Goal: Task Accomplishment & Management: Manage account settings

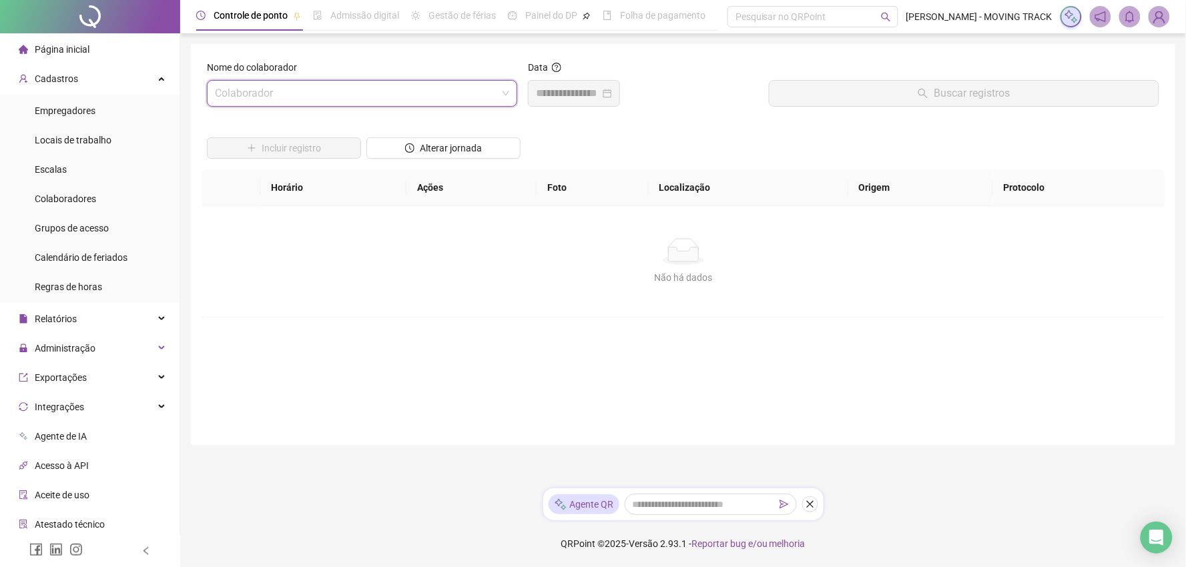
click at [316, 98] on input "search" at bounding box center [356, 93] width 282 height 25
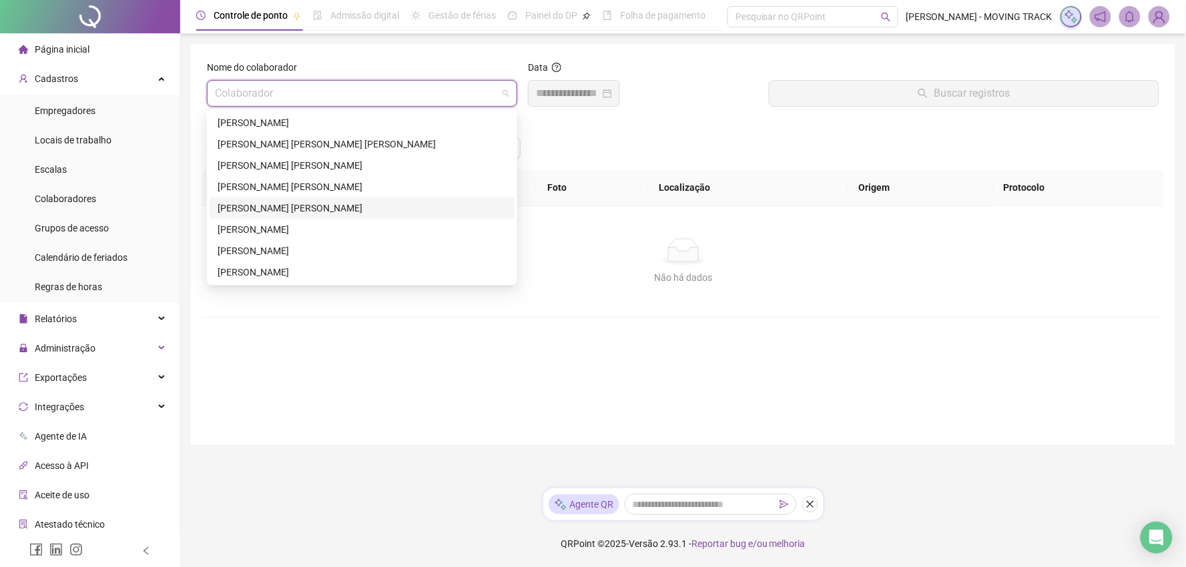
click at [240, 201] on div "[PERSON_NAME] [PERSON_NAME]" at bounding box center [362, 208] width 289 height 15
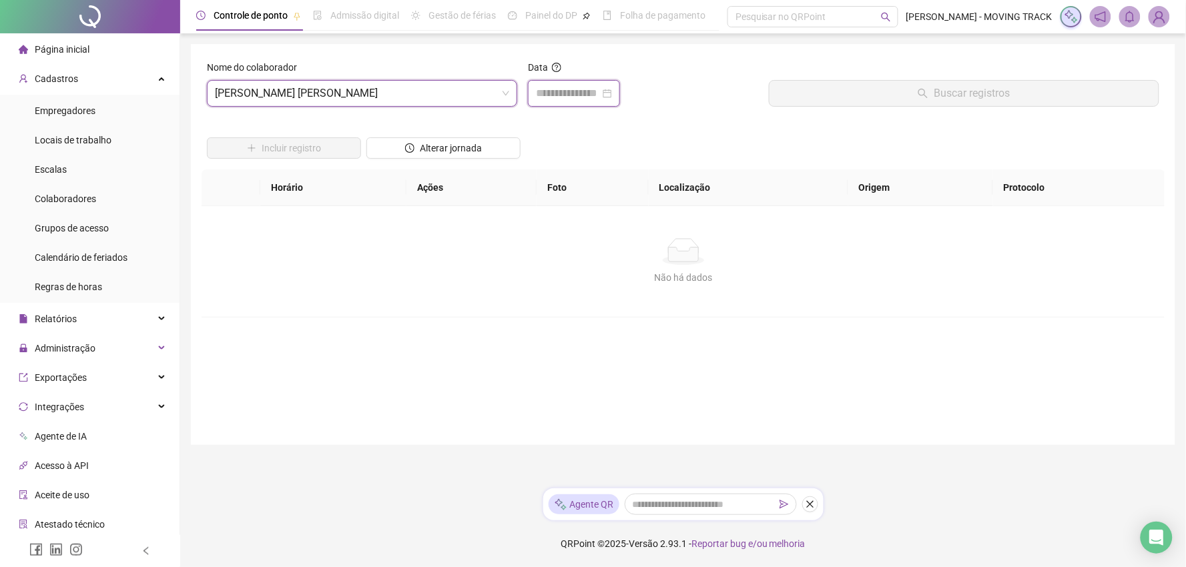
click at [551, 88] on input at bounding box center [568, 93] width 64 height 16
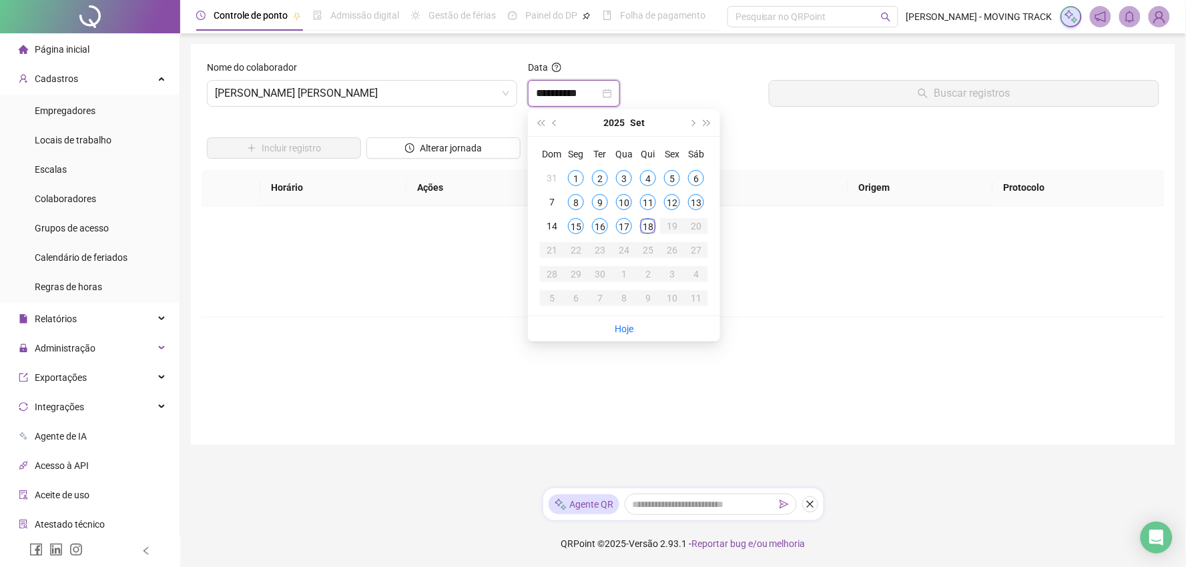
type input "**********"
click at [646, 231] on div "18" at bounding box center [648, 226] width 16 height 16
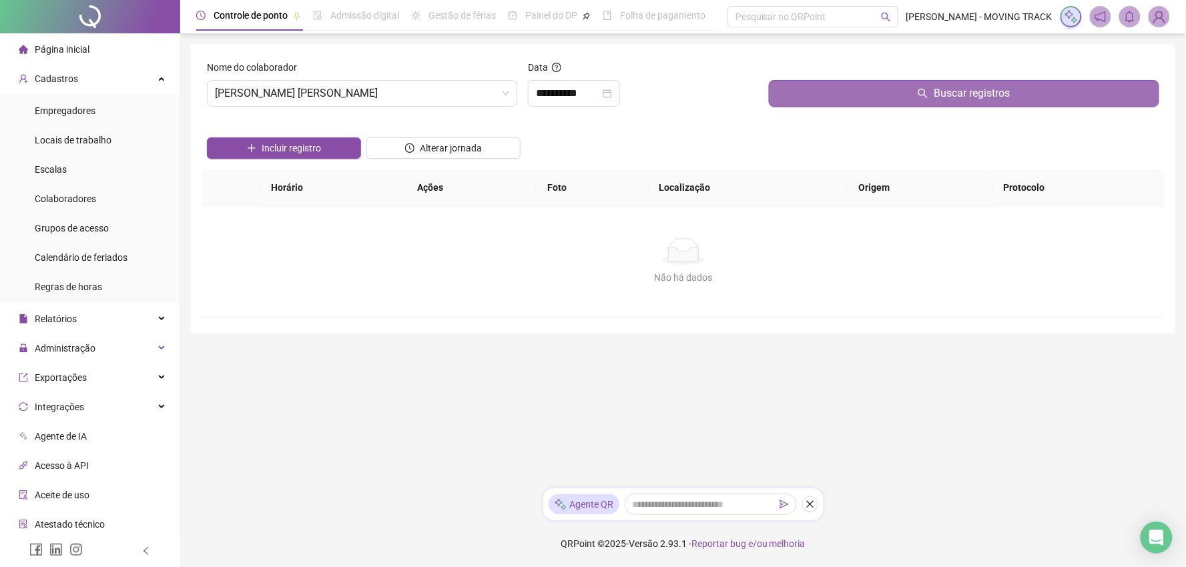
click at [822, 87] on button "Buscar registros" at bounding box center [964, 93] width 390 height 27
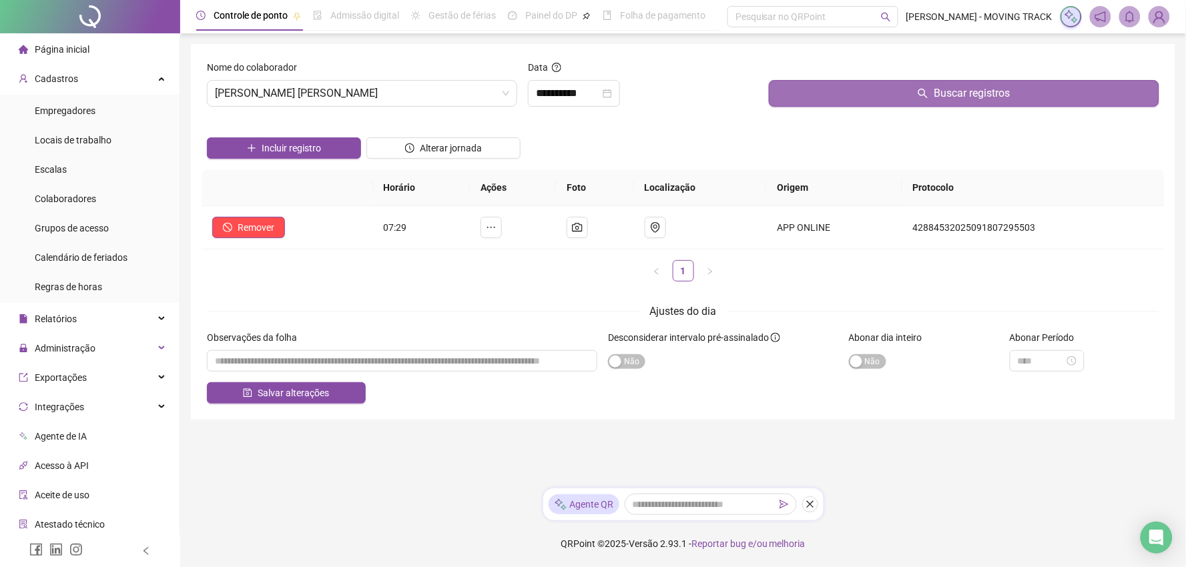
click at [822, 87] on button "Buscar registros" at bounding box center [964, 93] width 390 height 27
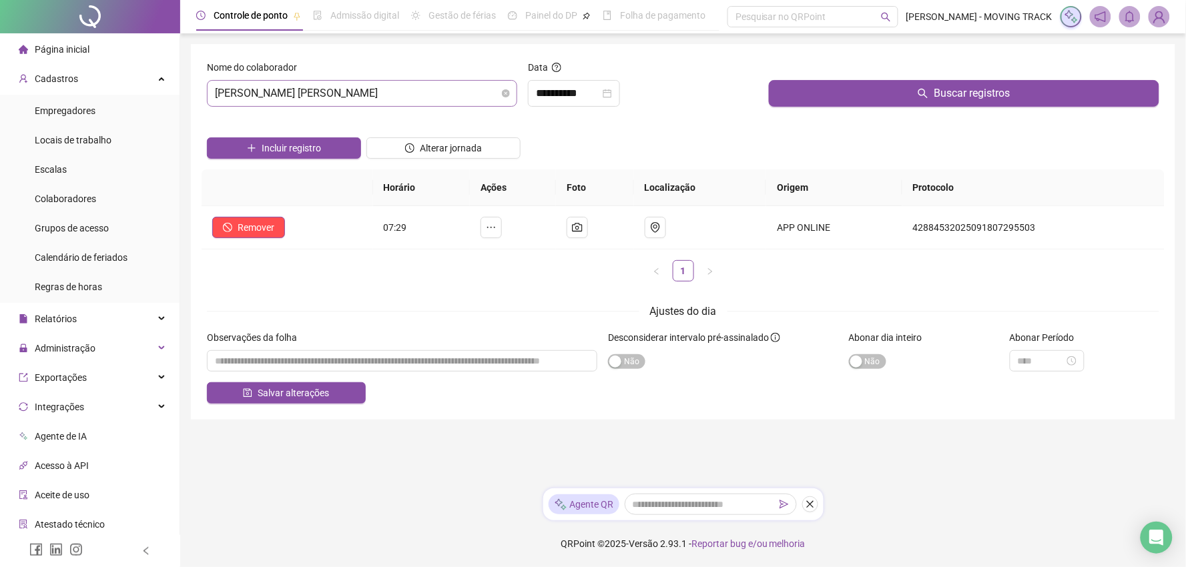
click at [329, 99] on span "[PERSON_NAME] [PERSON_NAME]" at bounding box center [362, 93] width 294 height 25
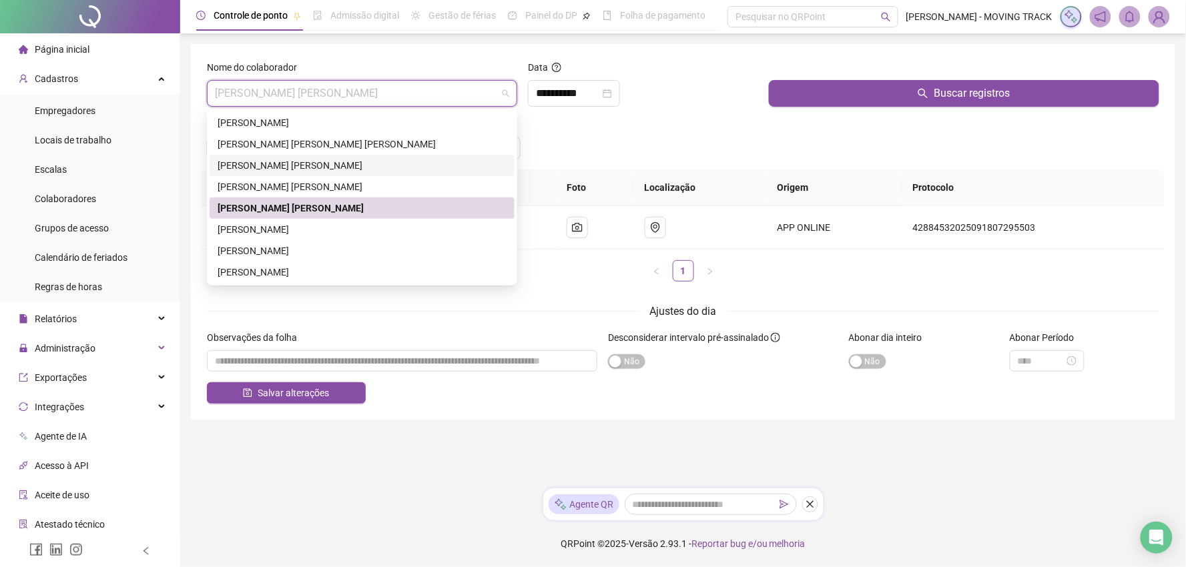
click at [280, 161] on div "[PERSON_NAME] [PERSON_NAME]" at bounding box center [362, 165] width 289 height 15
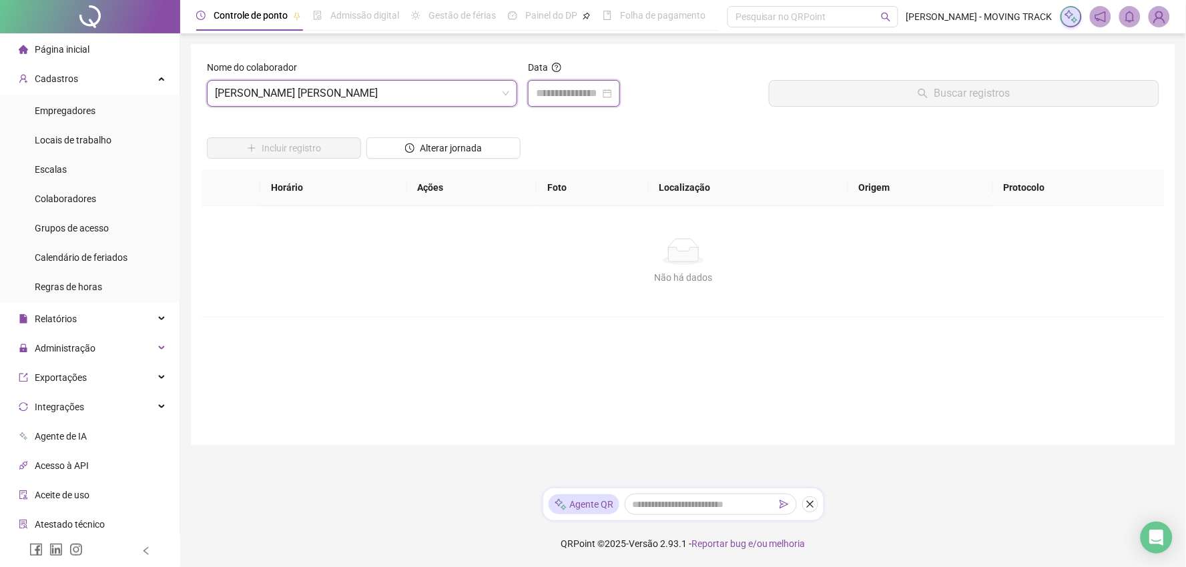
click at [585, 91] on input at bounding box center [568, 93] width 64 height 16
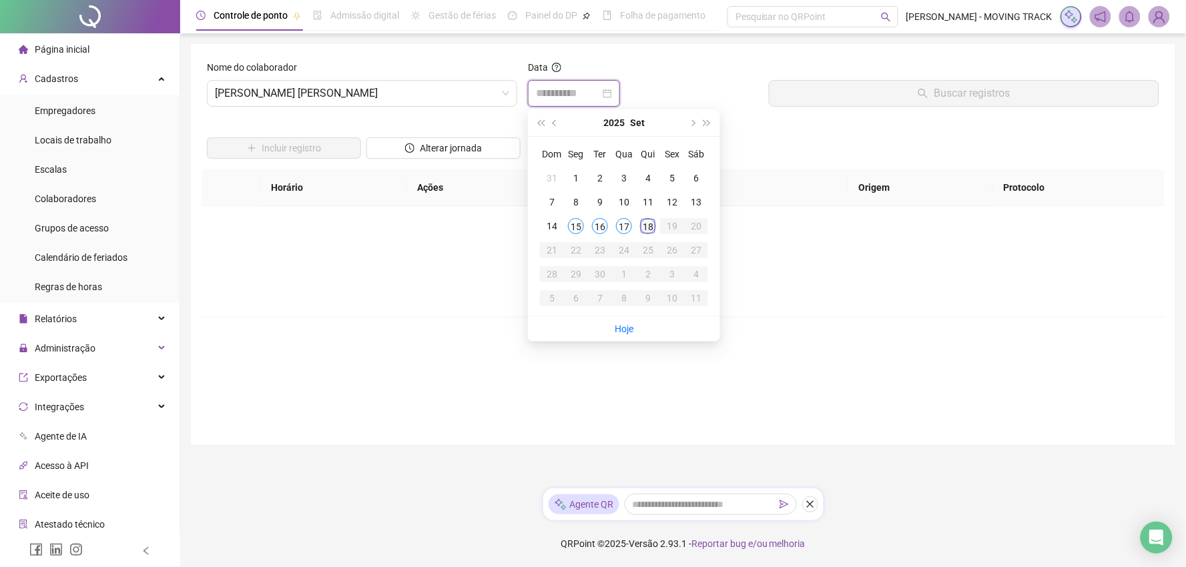
type input "**********"
click at [644, 224] on div "18" at bounding box center [648, 226] width 16 height 16
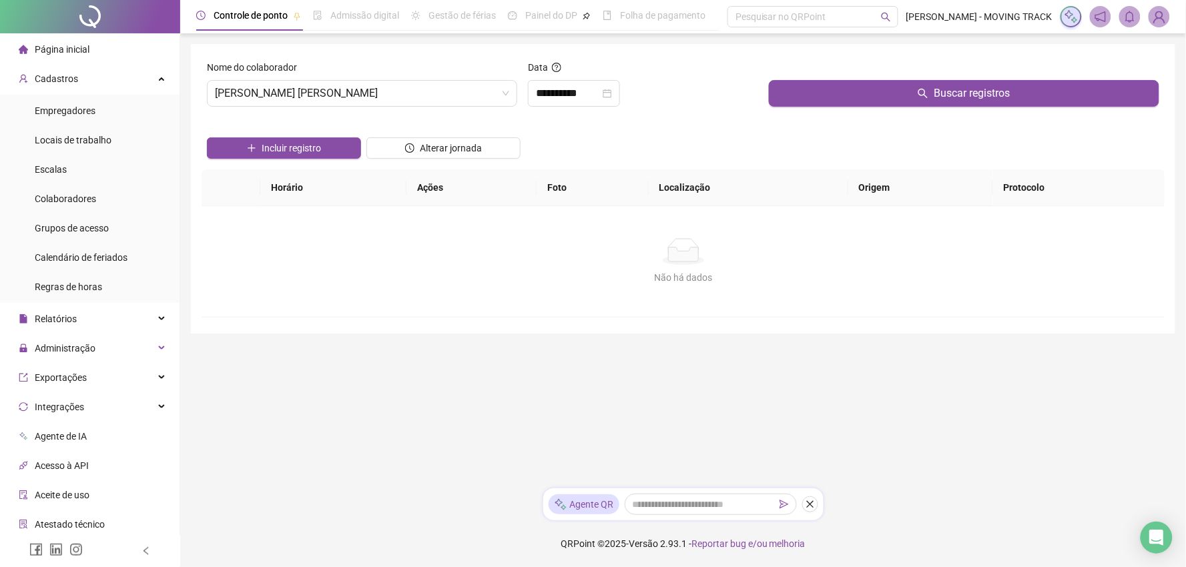
click at [842, 109] on div "Buscar registros" at bounding box center [964, 88] width 401 height 57
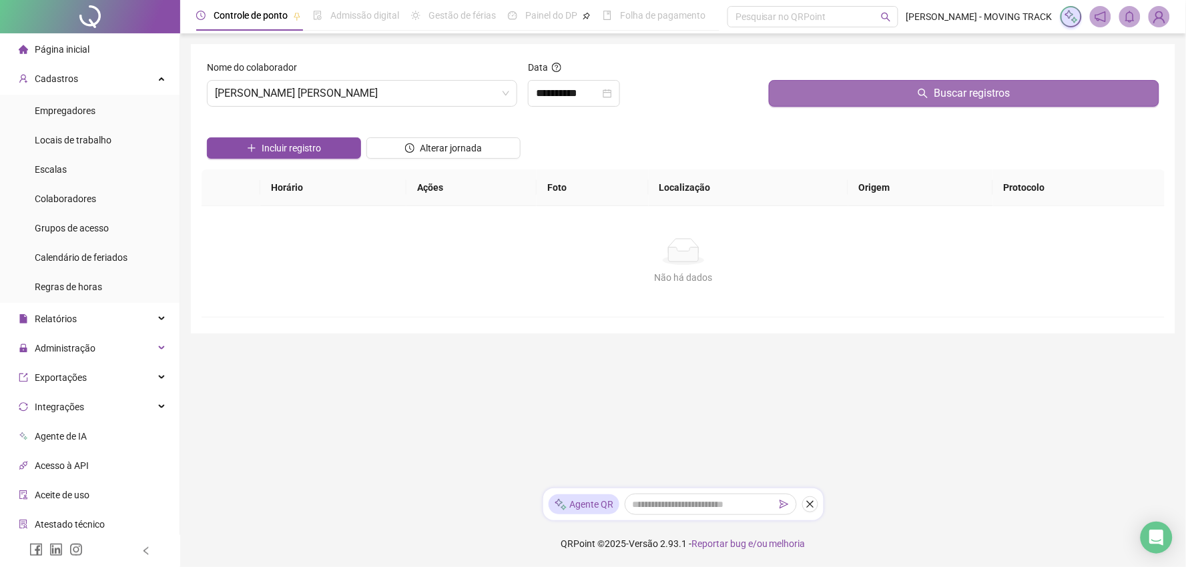
click at [848, 97] on button "Buscar registros" at bounding box center [964, 93] width 390 height 27
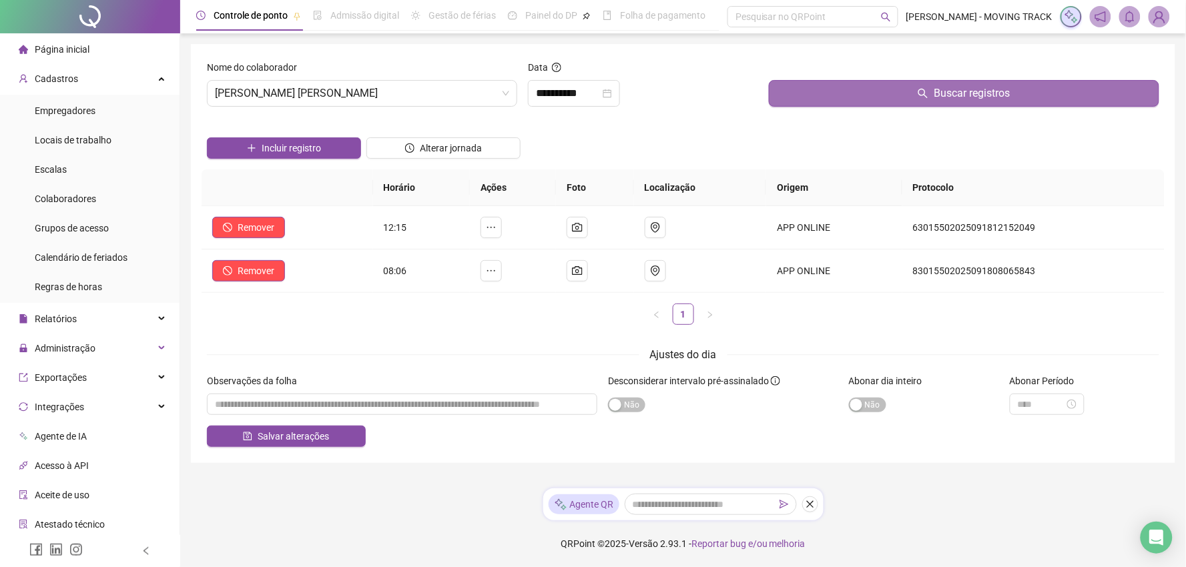
click at [848, 97] on button "Buscar registros" at bounding box center [964, 93] width 390 height 27
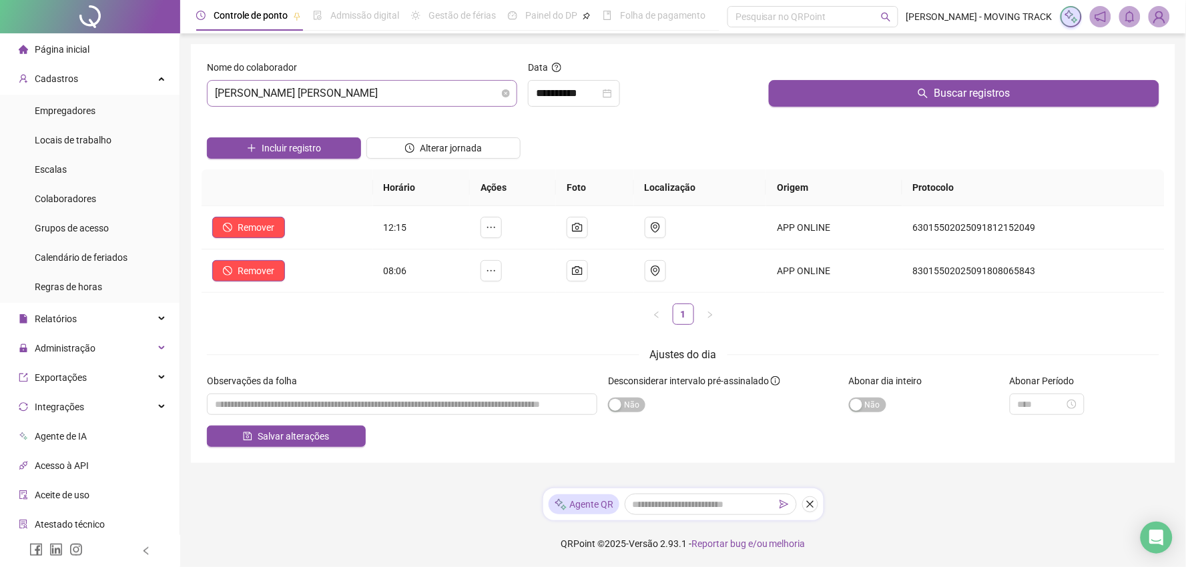
click at [256, 96] on span "[PERSON_NAME] [PERSON_NAME]" at bounding box center [362, 93] width 294 height 25
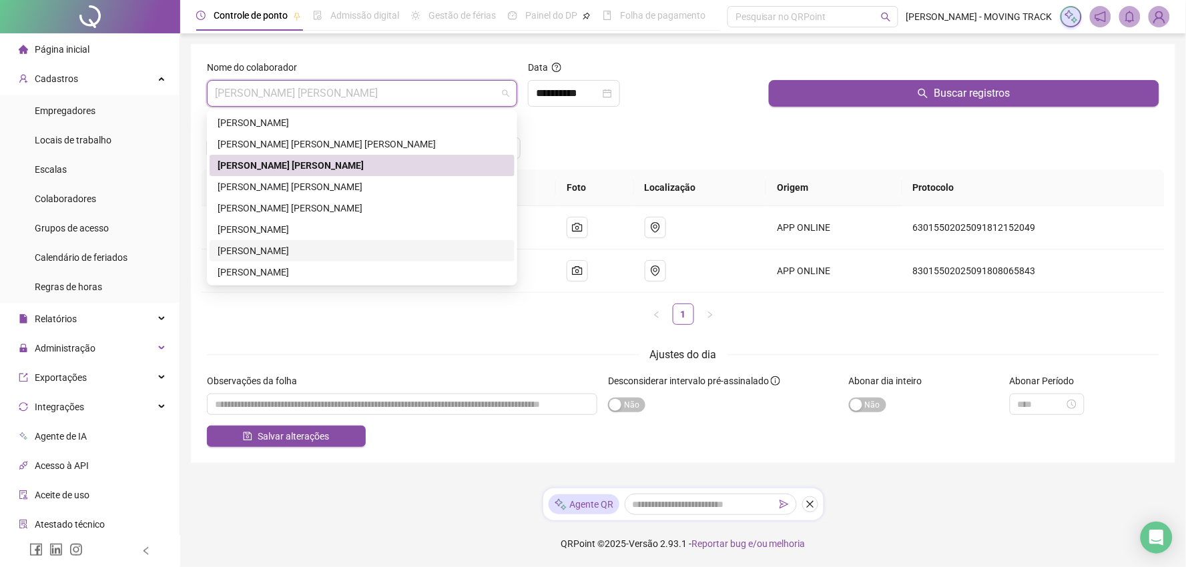
click at [224, 247] on div "[PERSON_NAME]" at bounding box center [362, 251] width 289 height 15
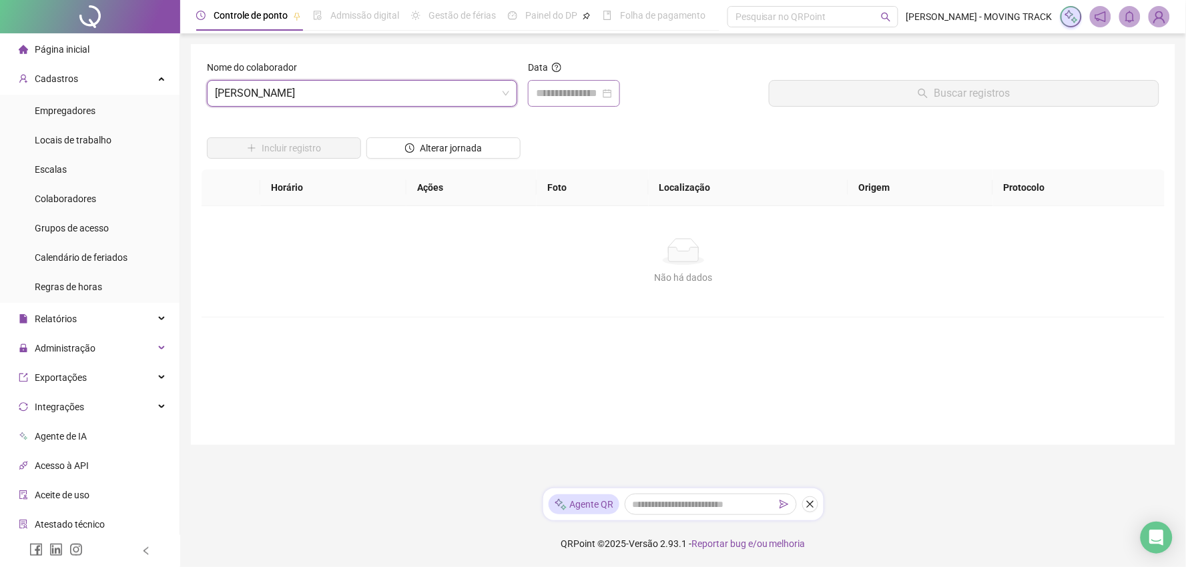
click at [589, 105] on div at bounding box center [574, 93] width 92 height 27
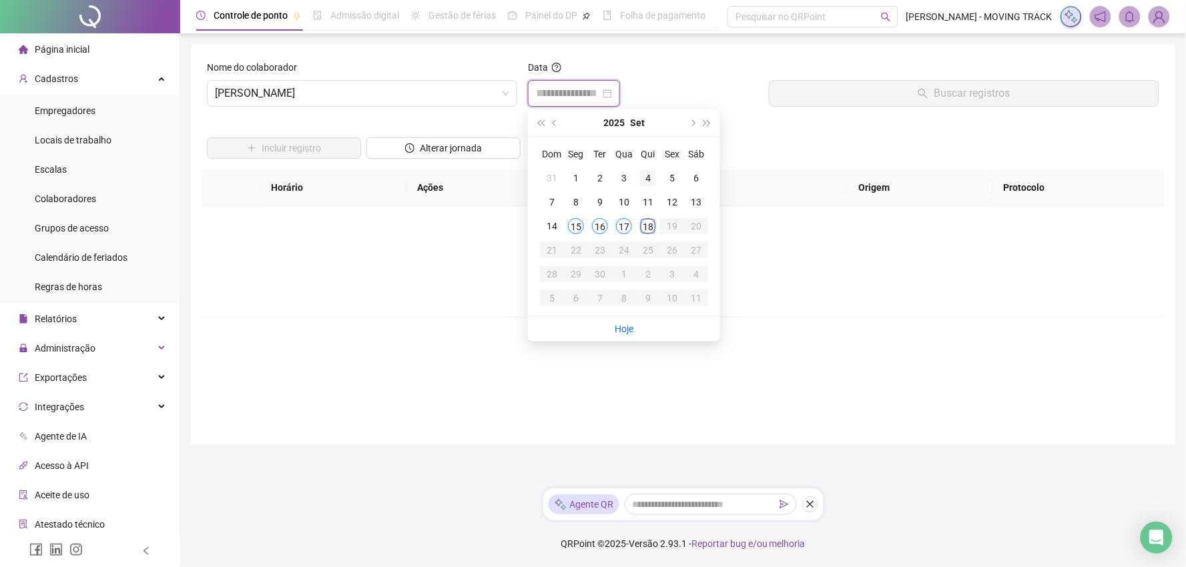
type input "**********"
click at [648, 234] on div "18" at bounding box center [648, 226] width 16 height 16
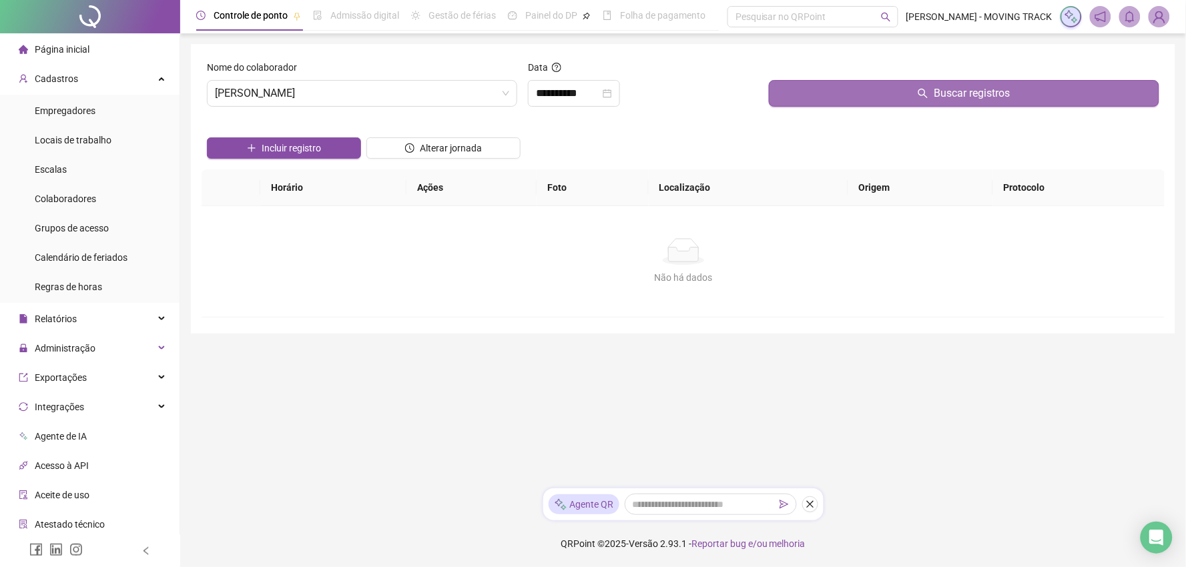
click at [836, 103] on button "Buscar registros" at bounding box center [964, 93] width 390 height 27
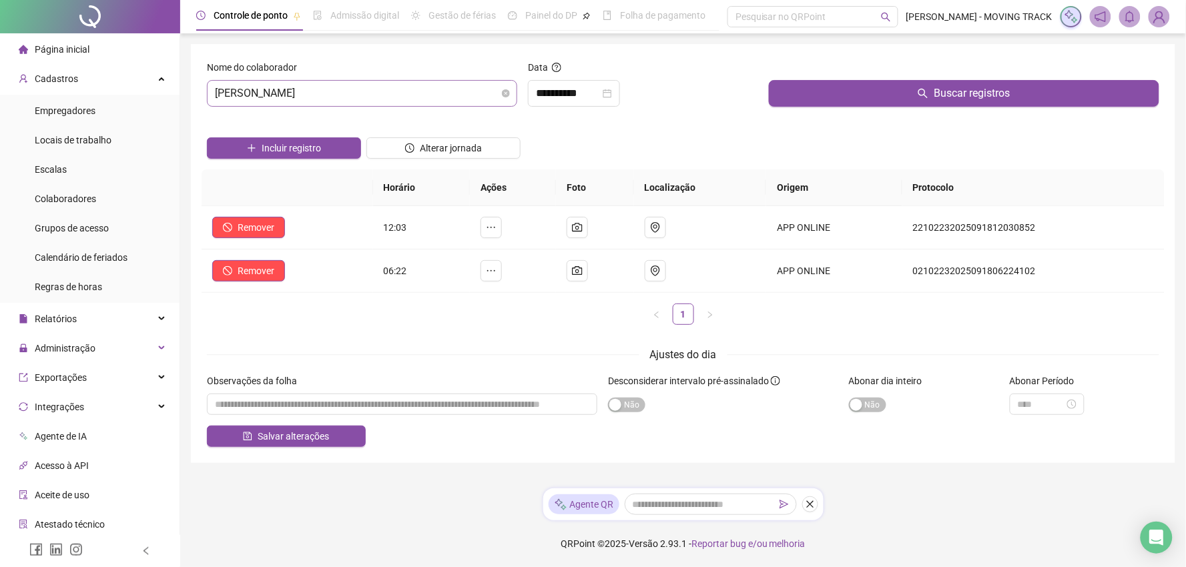
click at [323, 105] on span "[PERSON_NAME]" at bounding box center [362, 93] width 294 height 25
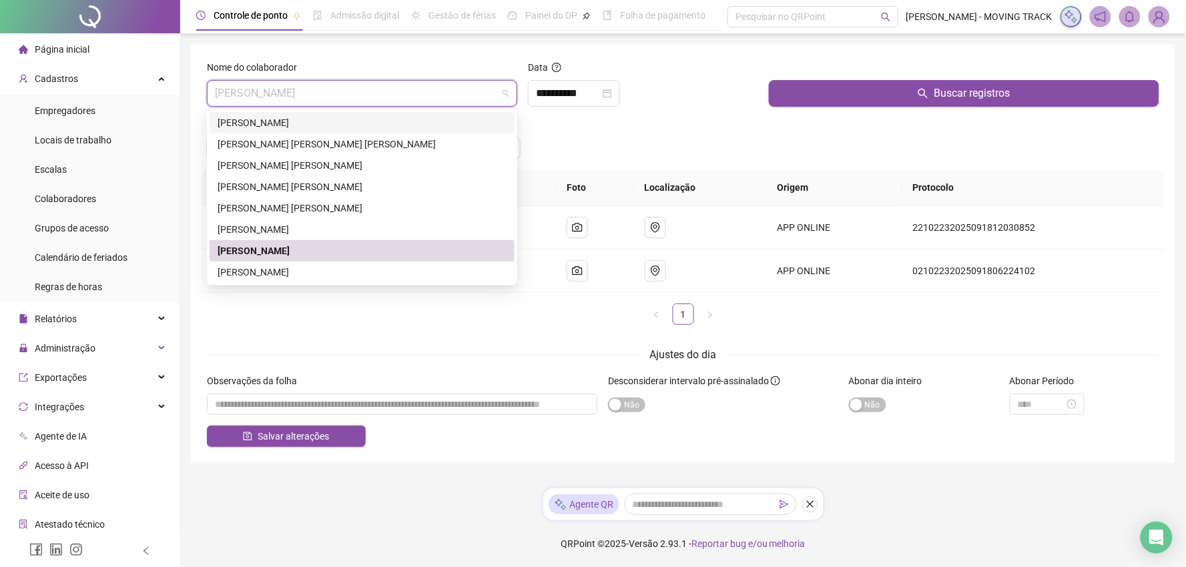
click at [603, 117] on div "Incluir registro Alterar jornada" at bounding box center [683, 143] width 958 height 52
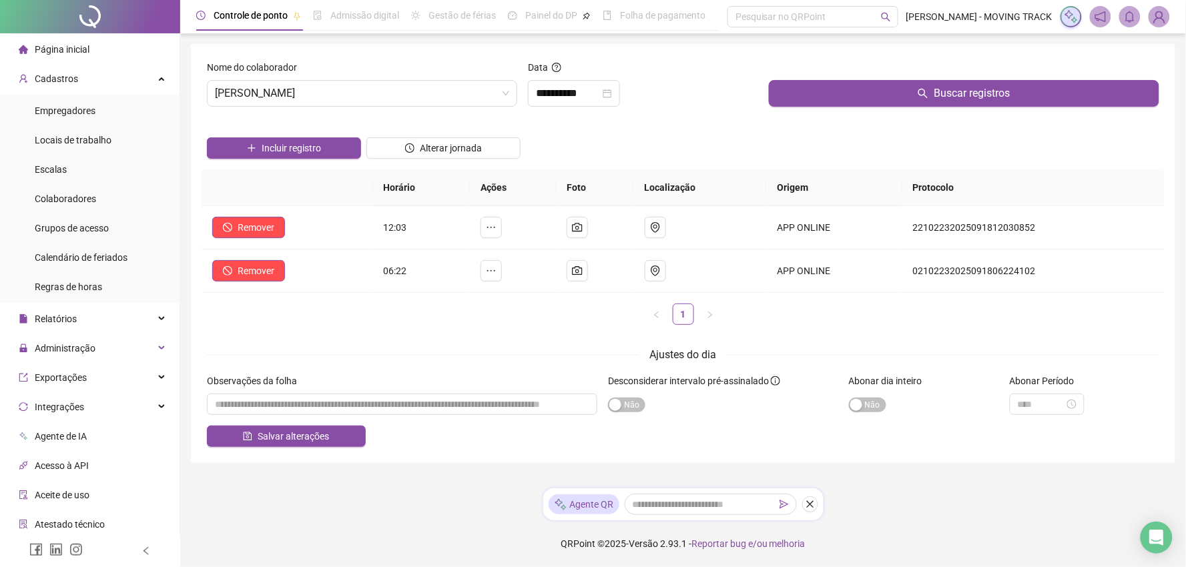
click at [724, 131] on div "Incluir registro Alterar jornada" at bounding box center [683, 143] width 958 height 52
click at [65, 73] on span "Cadastros" at bounding box center [56, 78] width 43 height 11
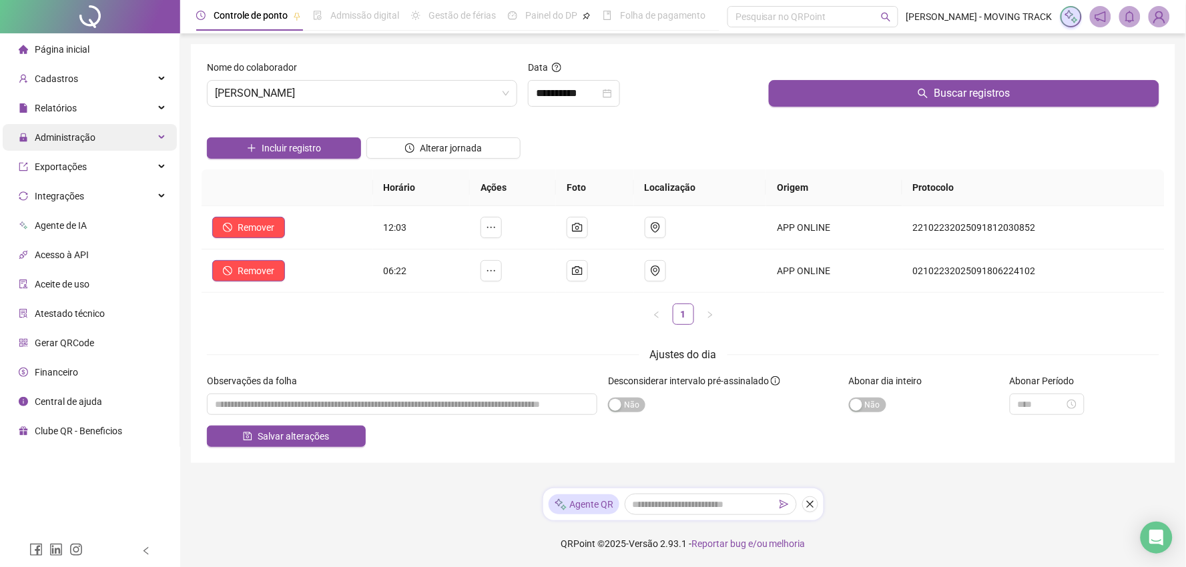
click at [51, 128] on span "Administração" at bounding box center [57, 137] width 77 height 27
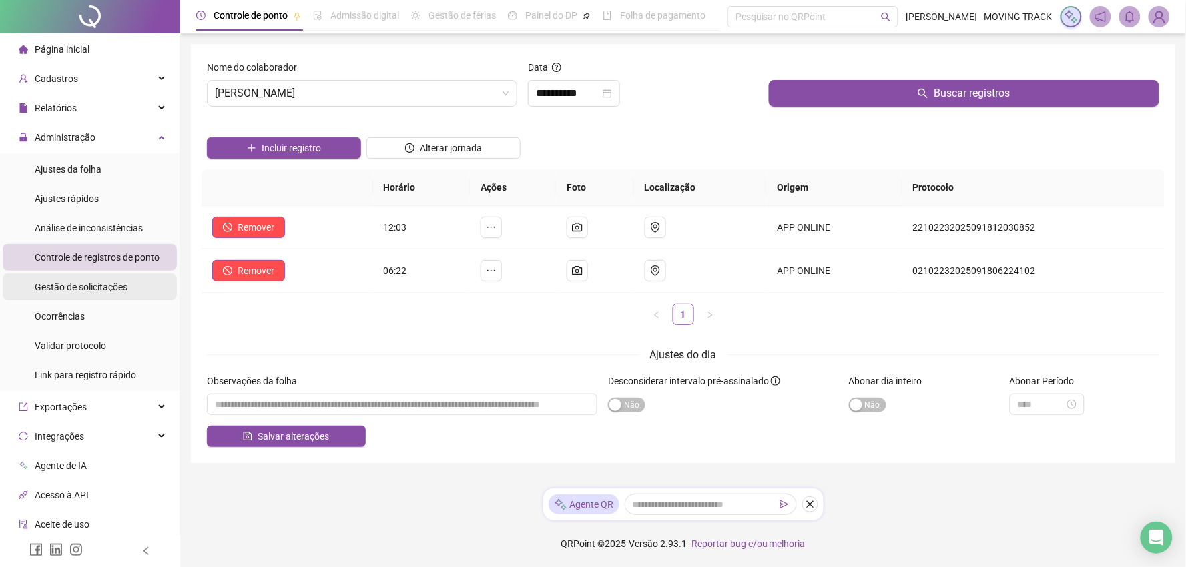
click at [71, 294] on div "Gestão de solicitações" at bounding box center [81, 287] width 93 height 27
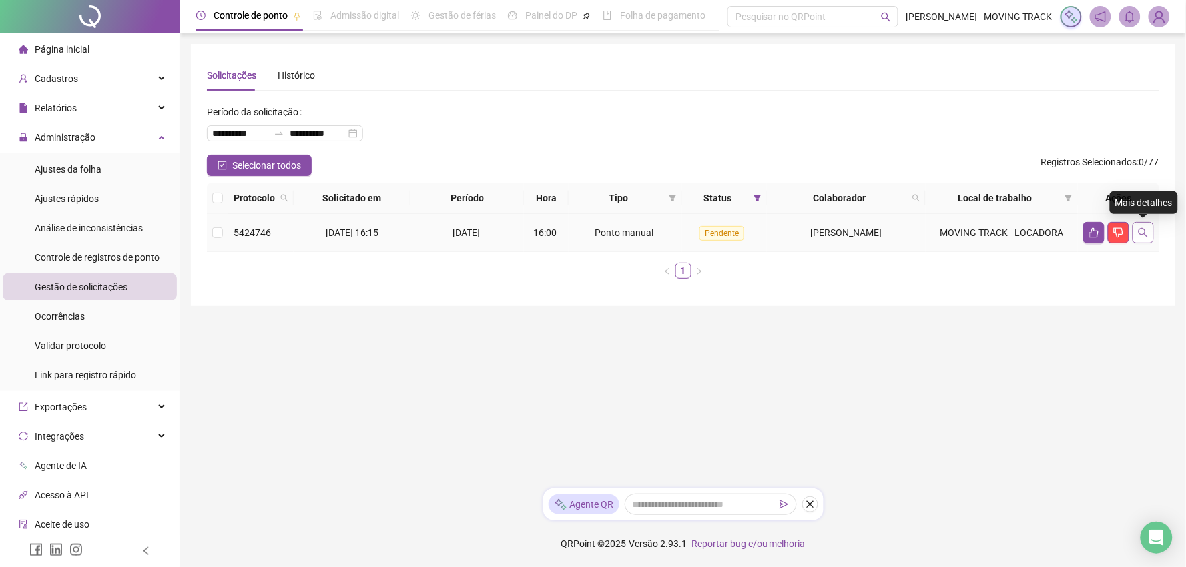
click at [1146, 234] on icon "search" at bounding box center [1143, 233] width 11 height 11
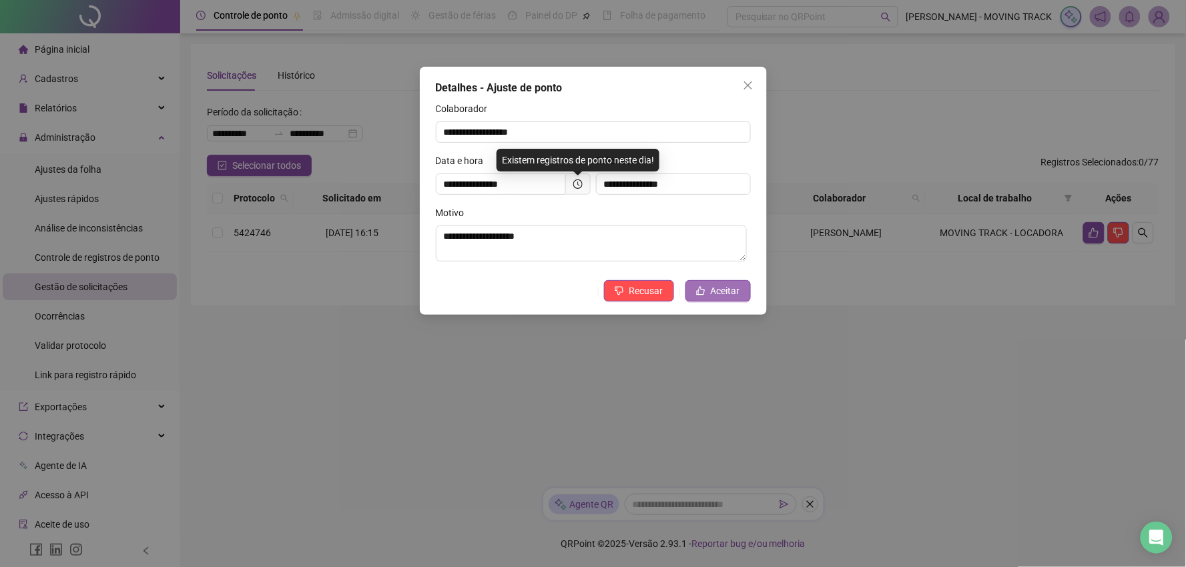
click at [705, 296] on icon "like" at bounding box center [700, 290] width 9 height 9
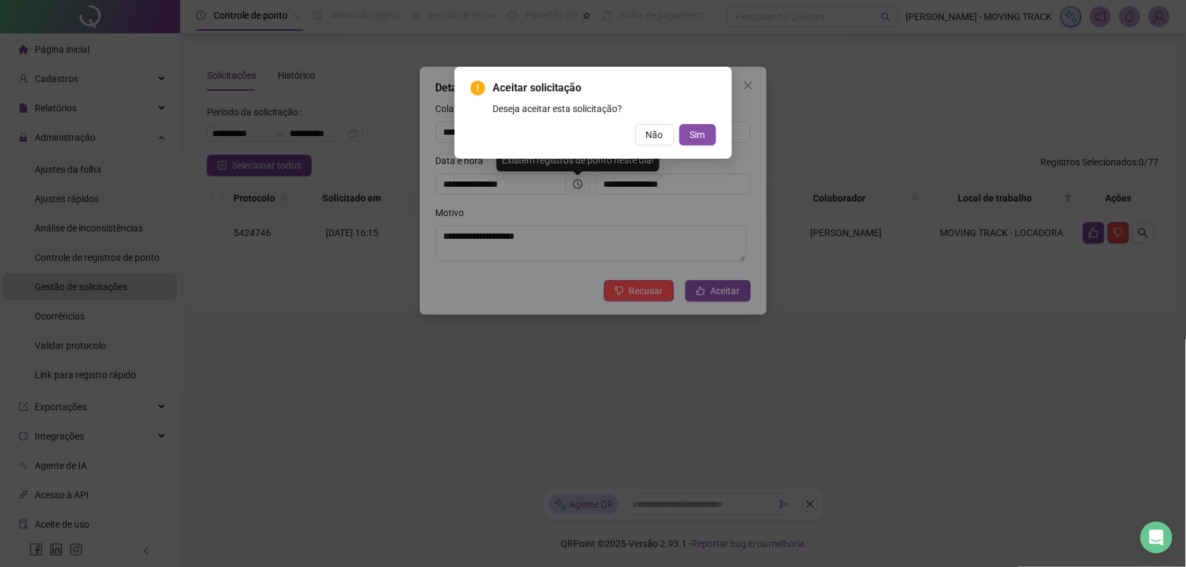
click at [678, 143] on div "Não Sim" at bounding box center [594, 134] width 246 height 21
click at [693, 133] on span "Sim" at bounding box center [697, 134] width 15 height 15
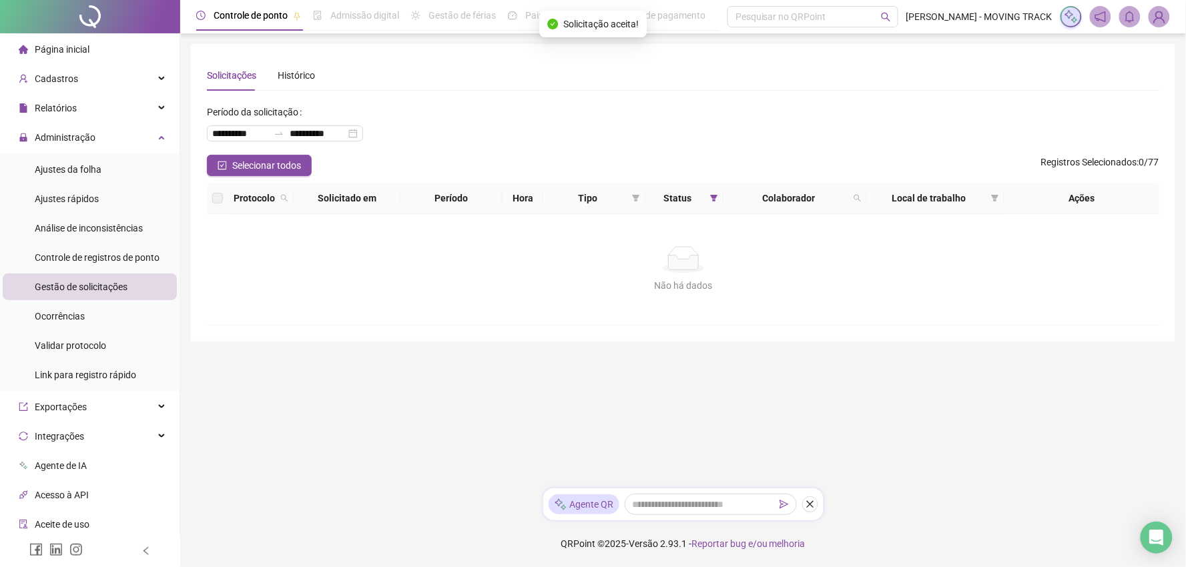
click at [104, 4] on div at bounding box center [90, 16] width 180 height 33
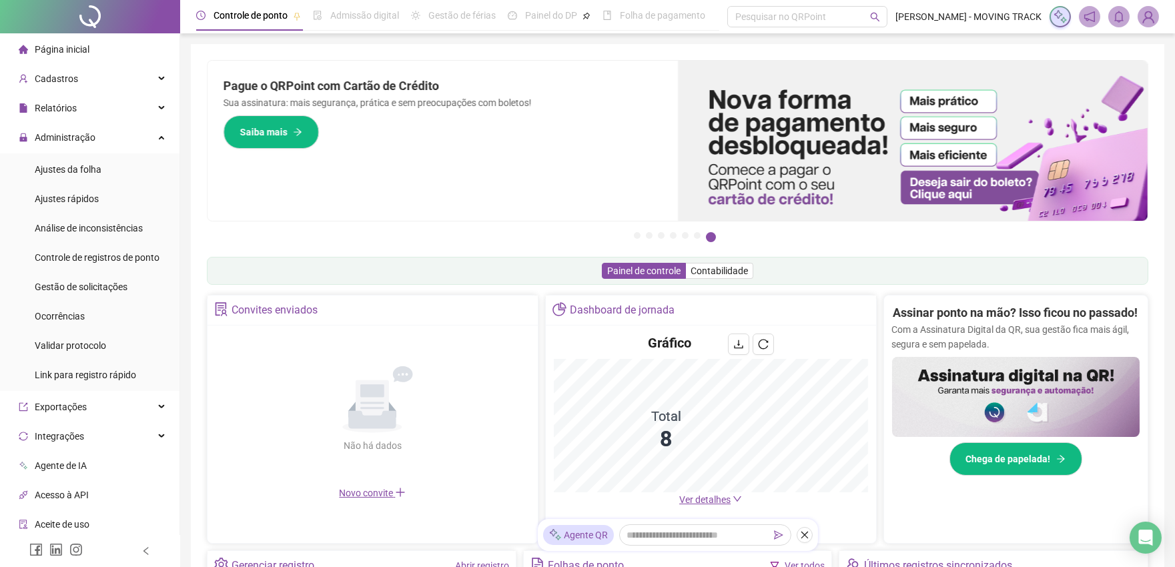
scroll to position [120, 0]
